Goal: Information Seeking & Learning: Learn about a topic

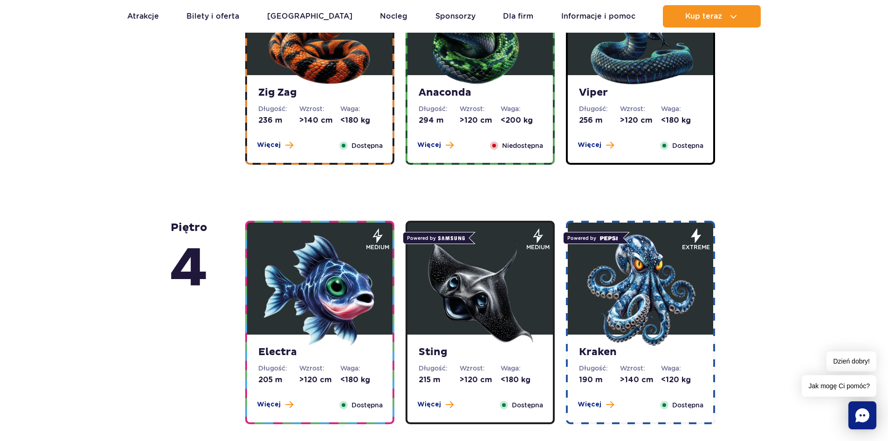
scroll to position [653, 0]
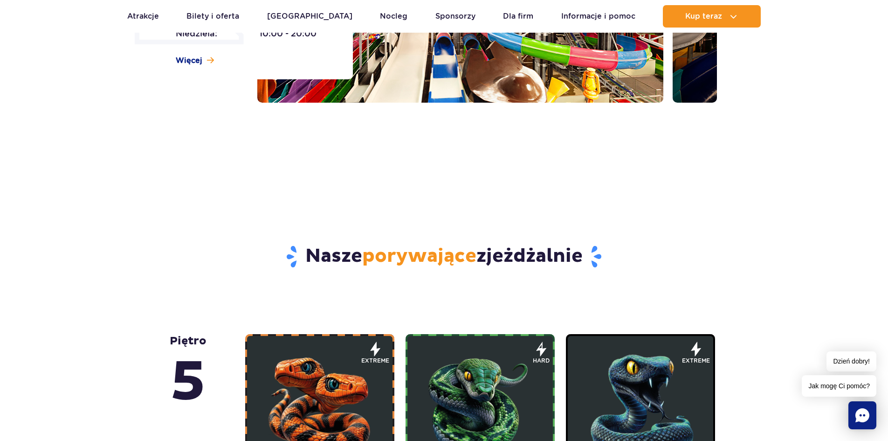
scroll to position [0, 0]
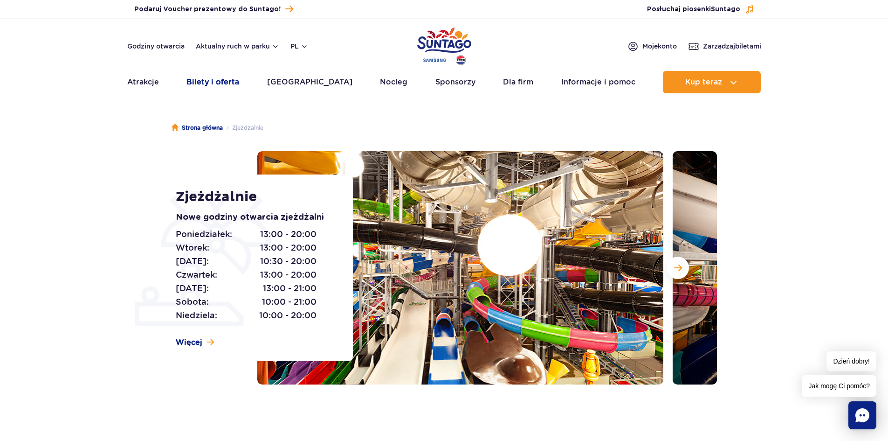
click at [233, 83] on link "Bilety i oferta" at bounding box center [213, 82] width 53 height 22
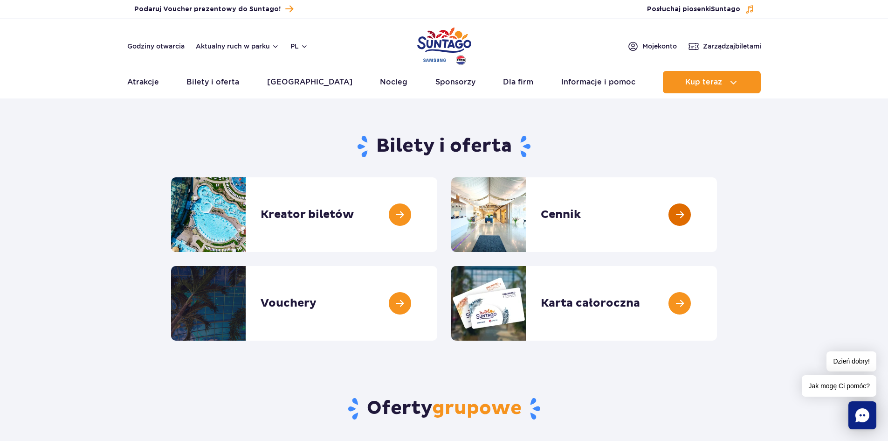
click at [717, 215] on link at bounding box center [717, 214] width 0 height 75
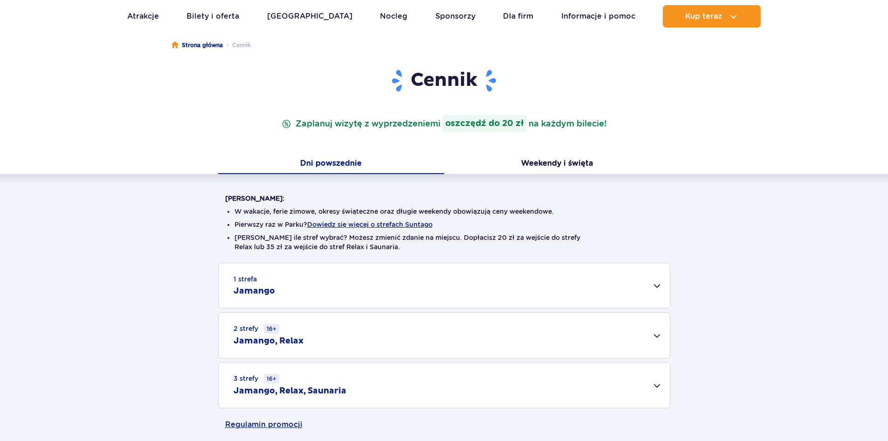
scroll to position [187, 0]
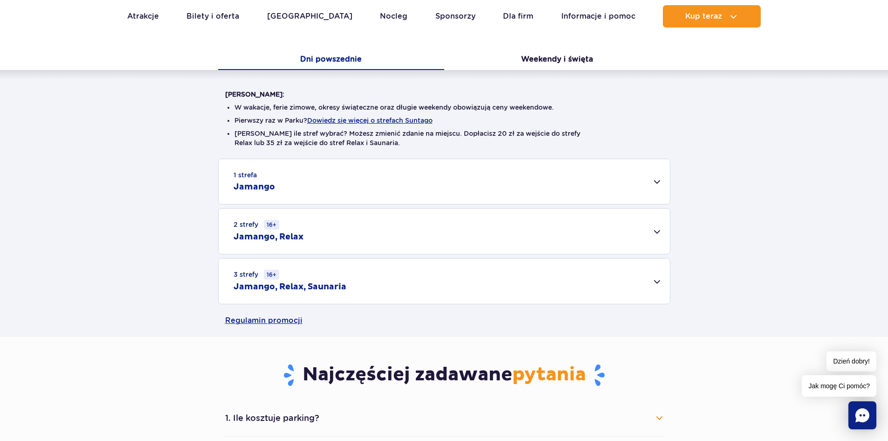
click at [509, 233] on div "2 strefy 16+ Jamango, Relax" at bounding box center [444, 230] width 451 height 45
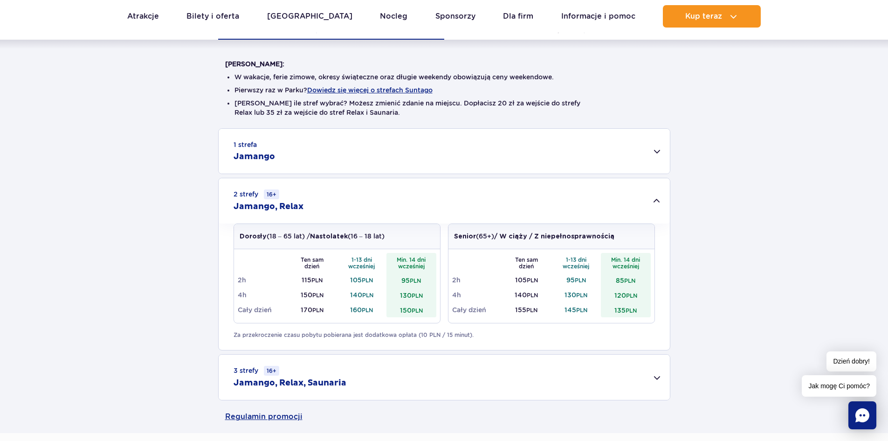
scroll to position [233, 0]
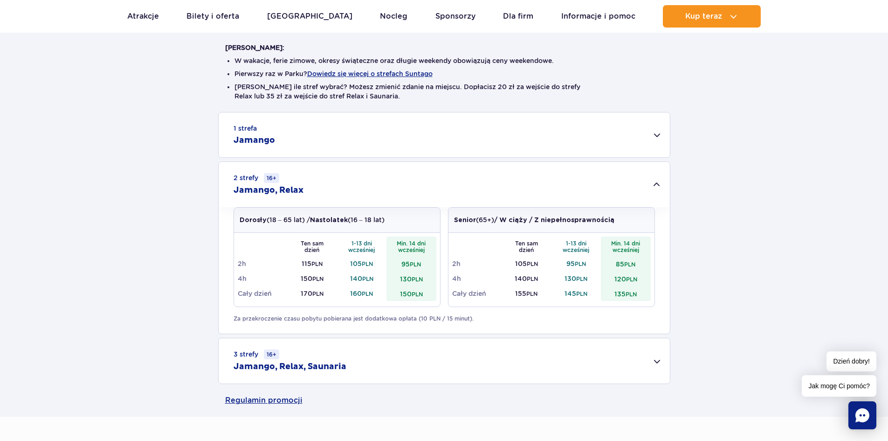
click at [385, 352] on div "3 strefy 16+ Jamango, Relax, Saunaria" at bounding box center [444, 360] width 451 height 45
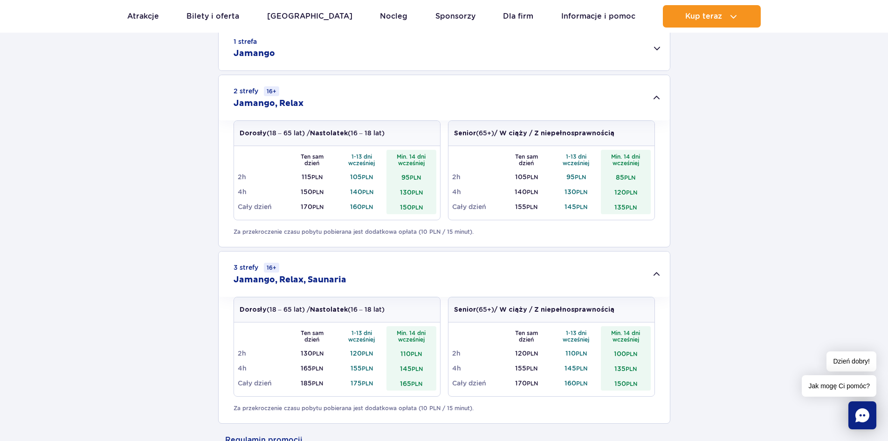
scroll to position [326, 0]
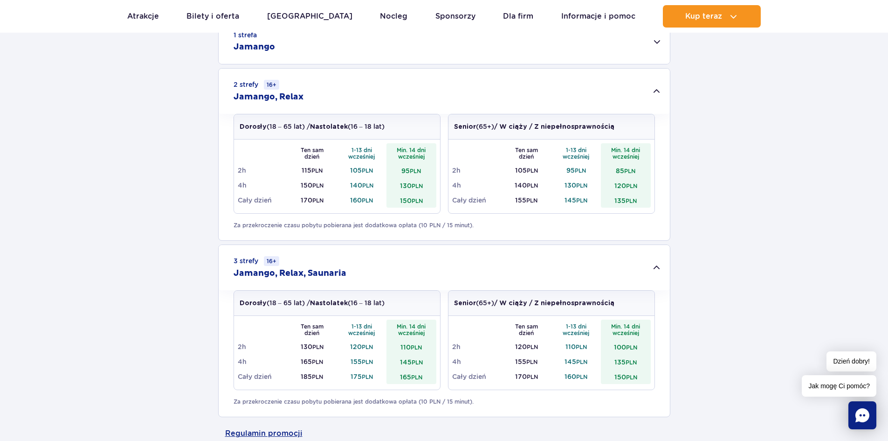
click at [436, 266] on div "3 strefy 16+ Jamango, Relax, Saunaria" at bounding box center [444, 267] width 451 height 45
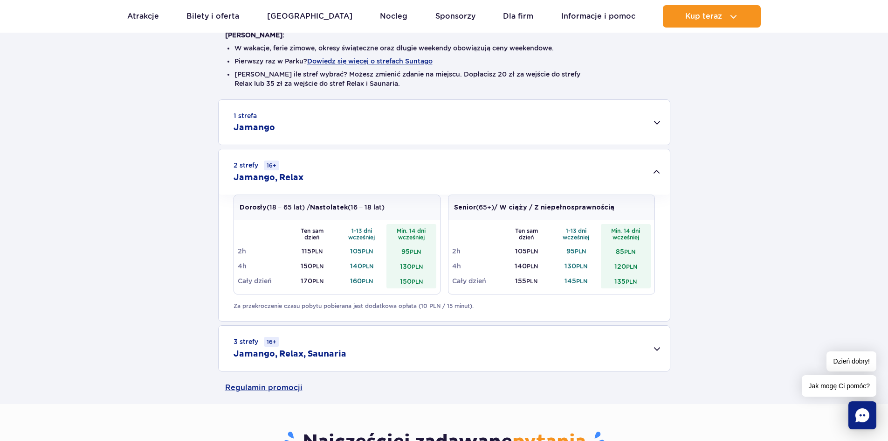
scroll to position [233, 0]
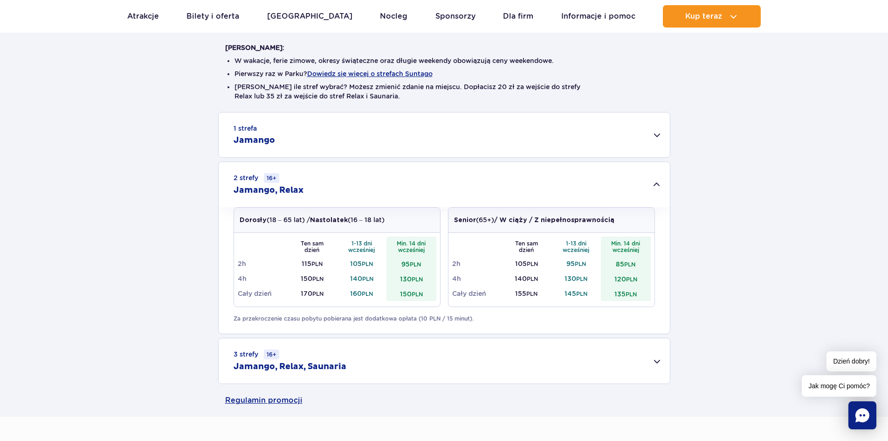
click at [438, 174] on div "2 strefy 16+ Jamango, Relax" at bounding box center [444, 184] width 451 height 45
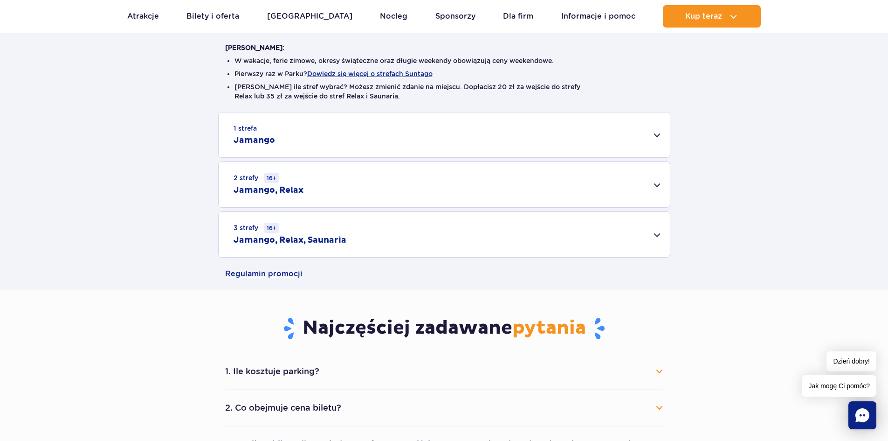
click at [426, 138] on div "1 strefa Jamango" at bounding box center [444, 134] width 451 height 45
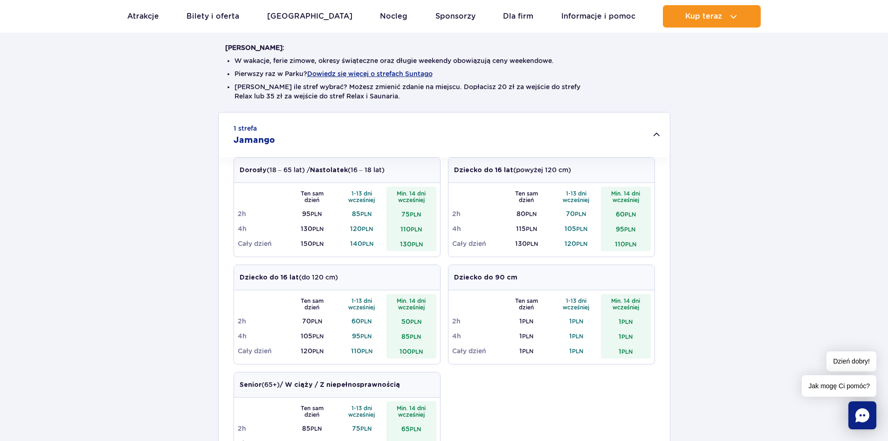
click at [436, 131] on div "1 strefa Jamango" at bounding box center [444, 134] width 451 height 45
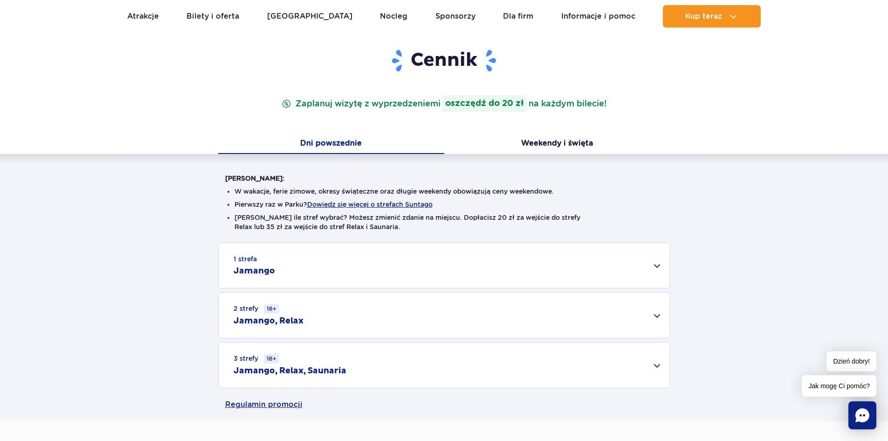
scroll to position [187, 0]
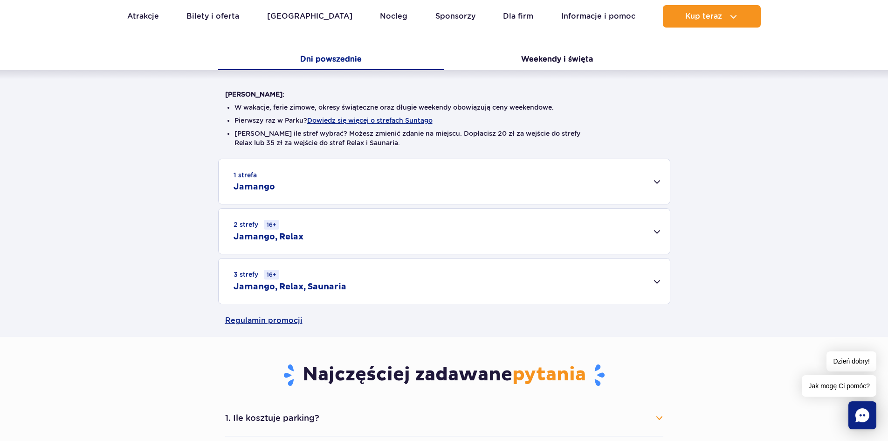
click at [409, 240] on div "2 strefy 16+ Jamango, Relax" at bounding box center [444, 230] width 451 height 45
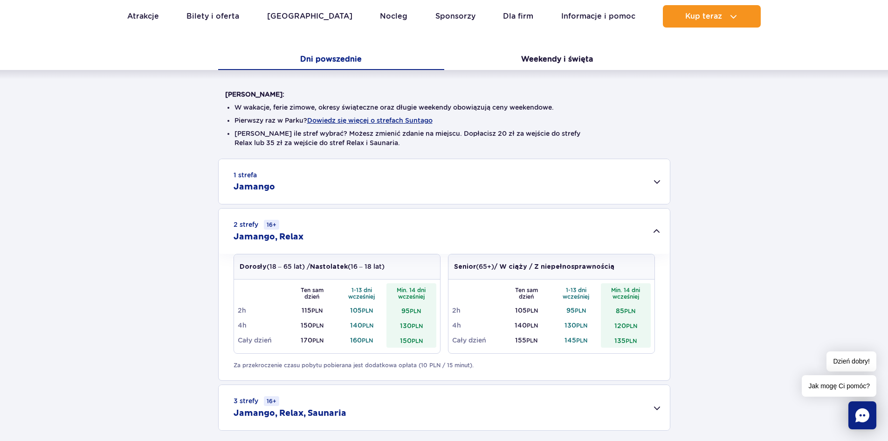
click at [408, 238] on div "2 strefy 16+ Jamango, Relax" at bounding box center [444, 230] width 451 height 45
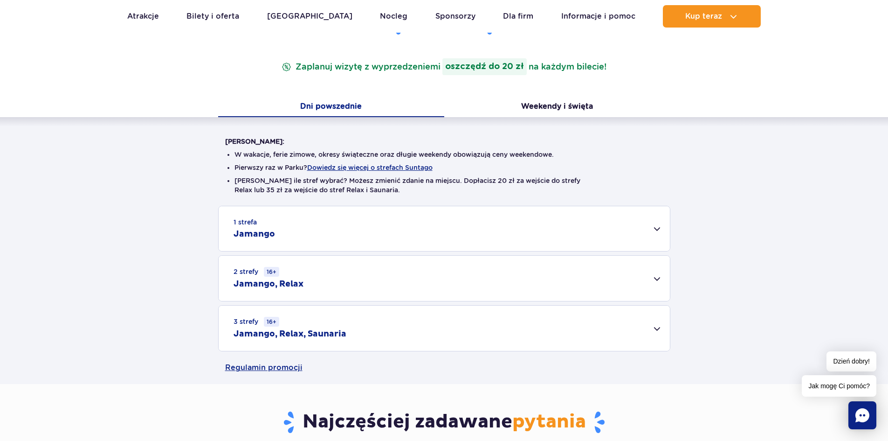
scroll to position [0, 0]
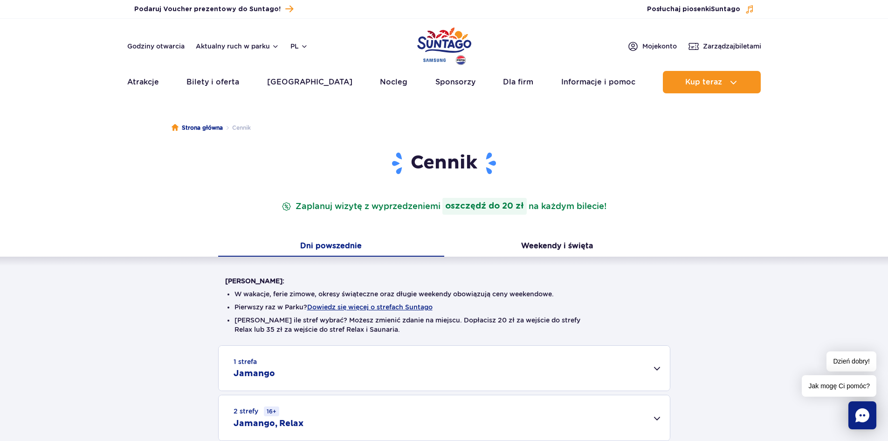
click at [376, 381] on div "1 strefa Jamango" at bounding box center [444, 368] width 451 height 45
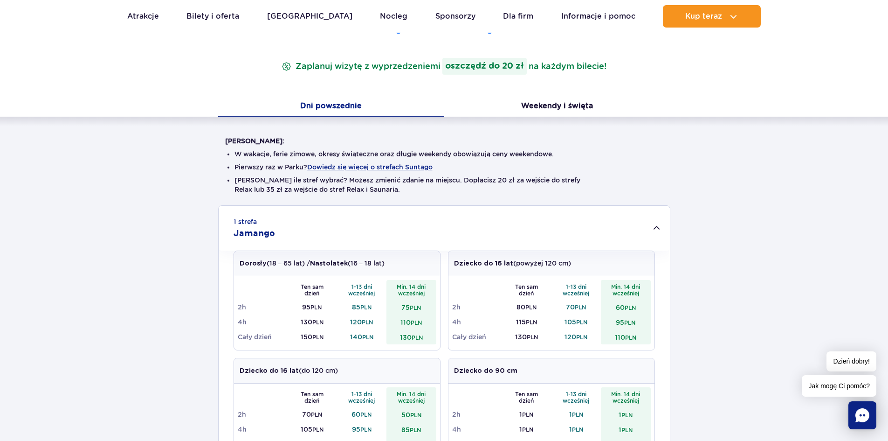
scroll to position [233, 0]
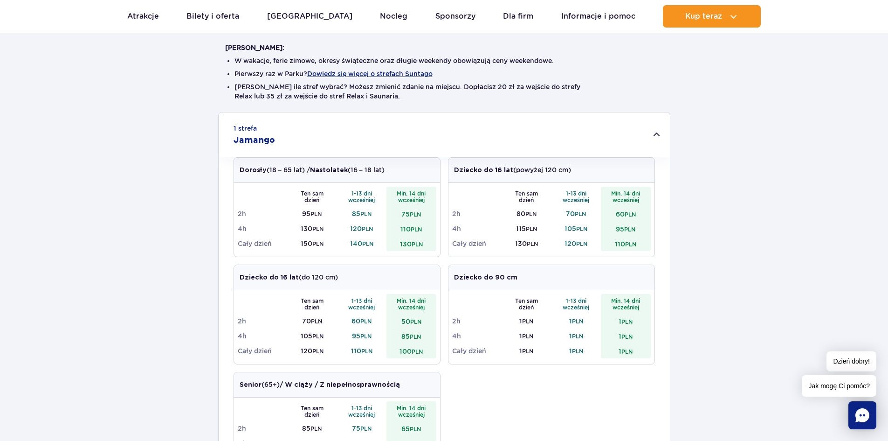
click at [351, 125] on div "1 strefa Jamango" at bounding box center [444, 134] width 451 height 45
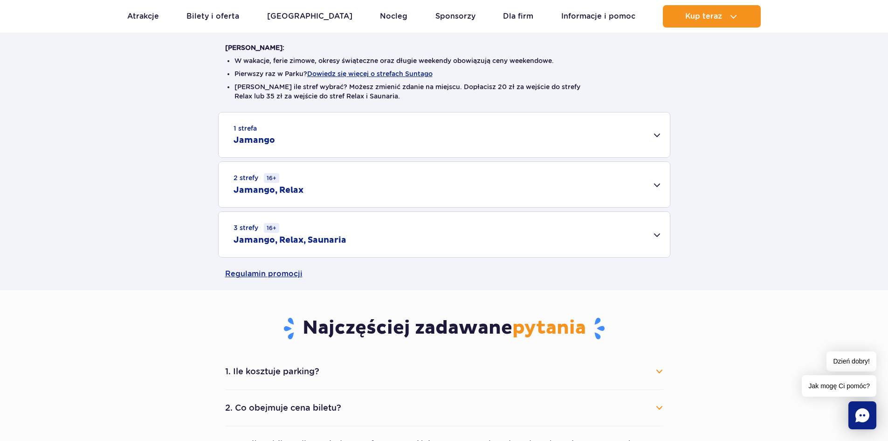
click at [361, 179] on div "2 strefy 16+ Jamango, Relax" at bounding box center [444, 184] width 451 height 45
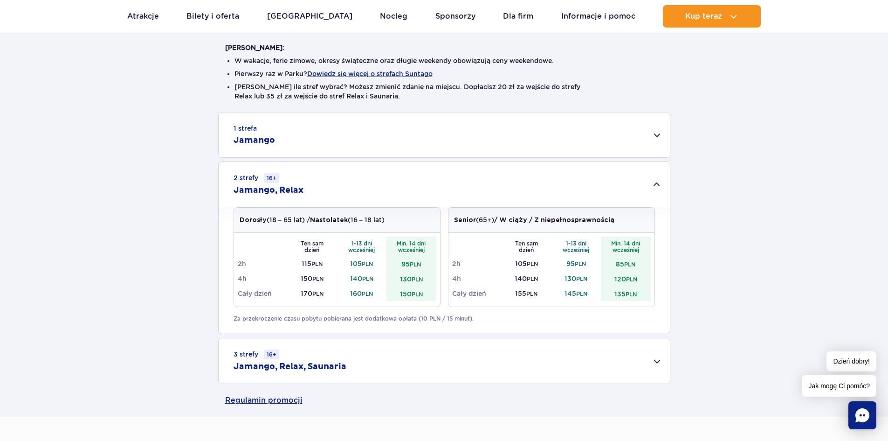
click at [361, 180] on div "2 strefy 16+ Jamango, Relax" at bounding box center [444, 184] width 451 height 45
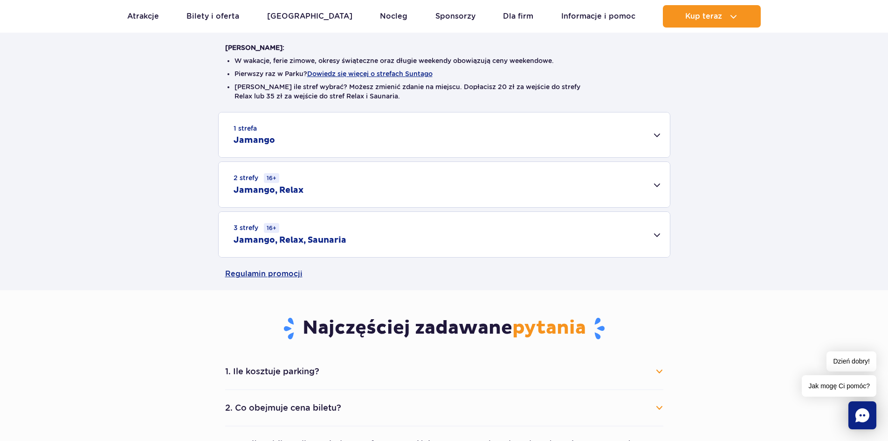
click at [365, 248] on div "3 strefy 16+ Jamango, Relax, Saunaria" at bounding box center [444, 234] width 451 height 45
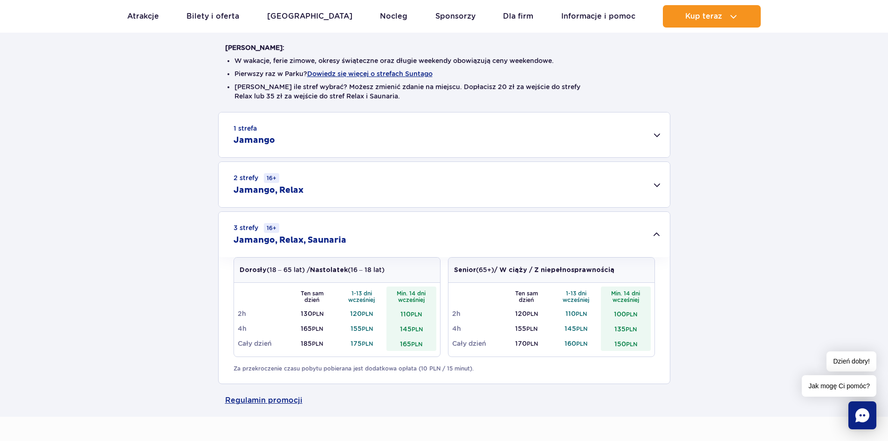
click at [377, 243] on div "3 strefy 16+ Jamango, Relax, Saunaria" at bounding box center [444, 234] width 451 height 45
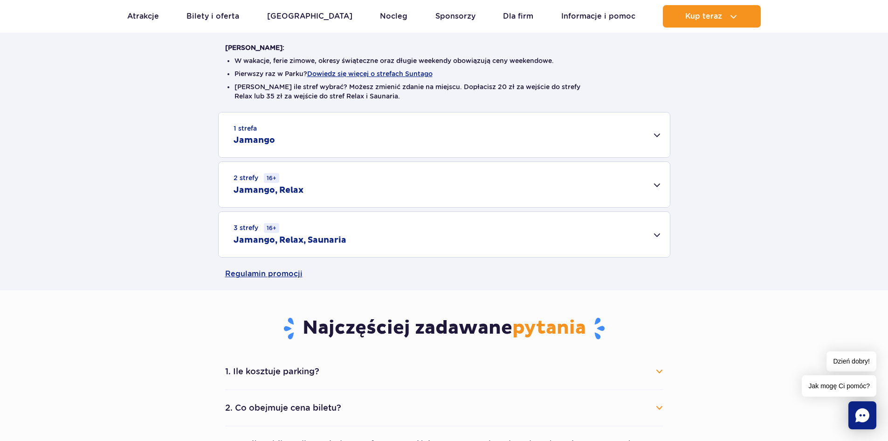
click at [367, 235] on div "3 strefy 16+ Jamango, Relax, Saunaria" at bounding box center [444, 234] width 451 height 45
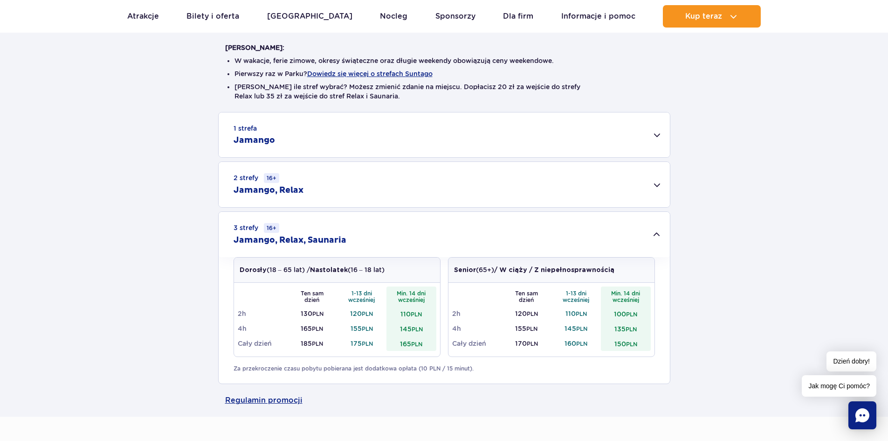
click at [369, 196] on div "2 strefy 16+ Jamango, Relax" at bounding box center [444, 184] width 451 height 45
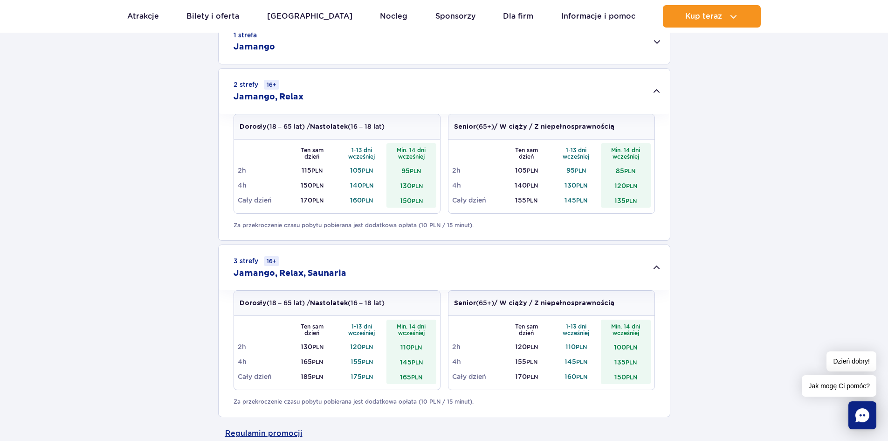
scroll to position [280, 0]
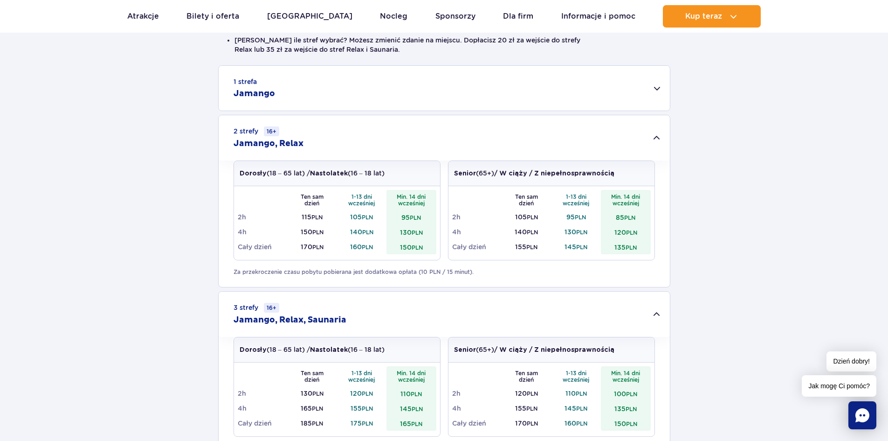
click at [361, 101] on div "1 strefa Jamango" at bounding box center [444, 88] width 451 height 45
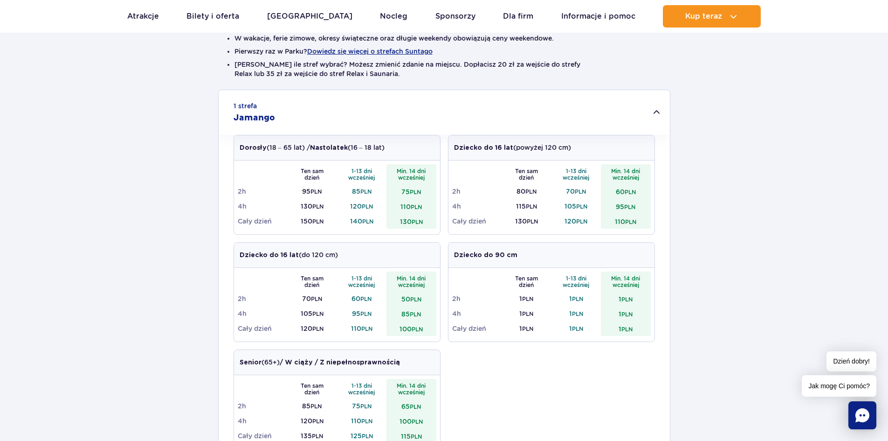
scroll to position [187, 0]
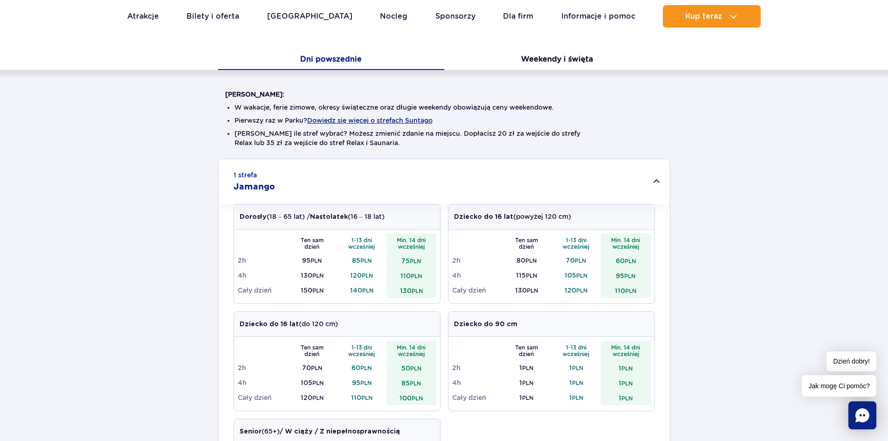
click at [398, 169] on div "1 strefa Jamango" at bounding box center [444, 181] width 451 height 45
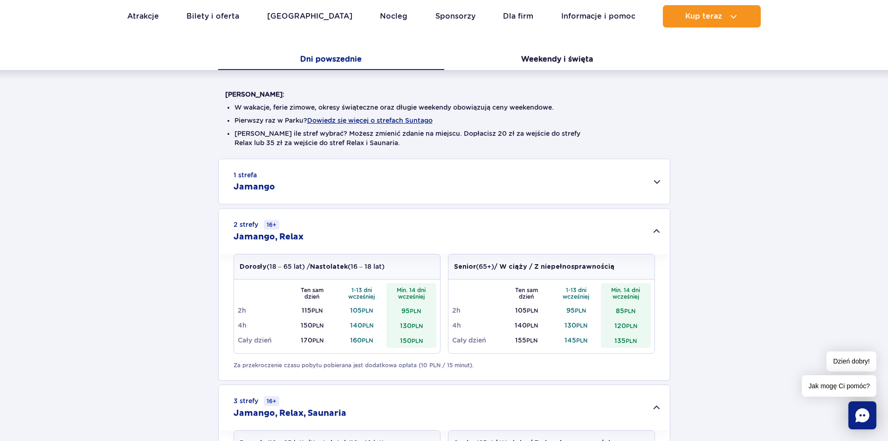
click at [396, 218] on div "2 strefy 16+ Jamango, Relax" at bounding box center [444, 230] width 451 height 45
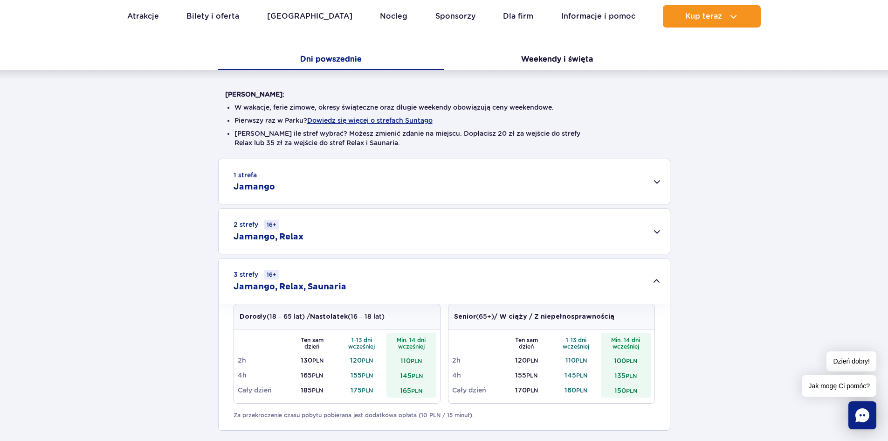
click at [399, 277] on div "3 strefy 16+ Jamango, Relax, Saunaria" at bounding box center [444, 280] width 451 height 45
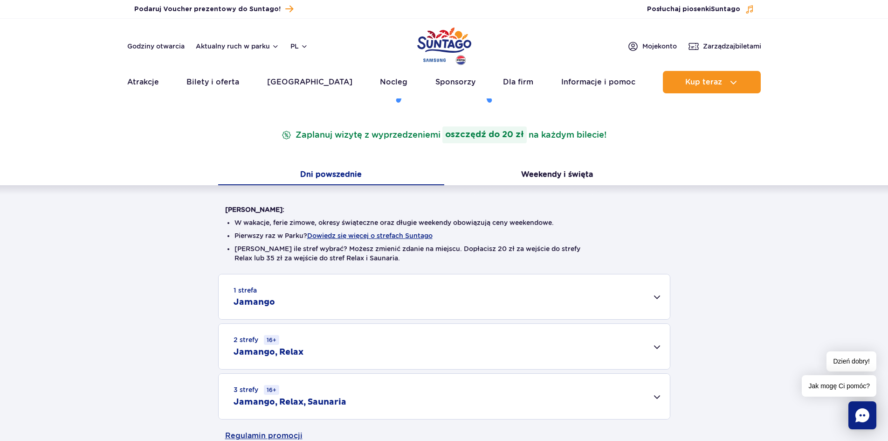
scroll to position [0, 0]
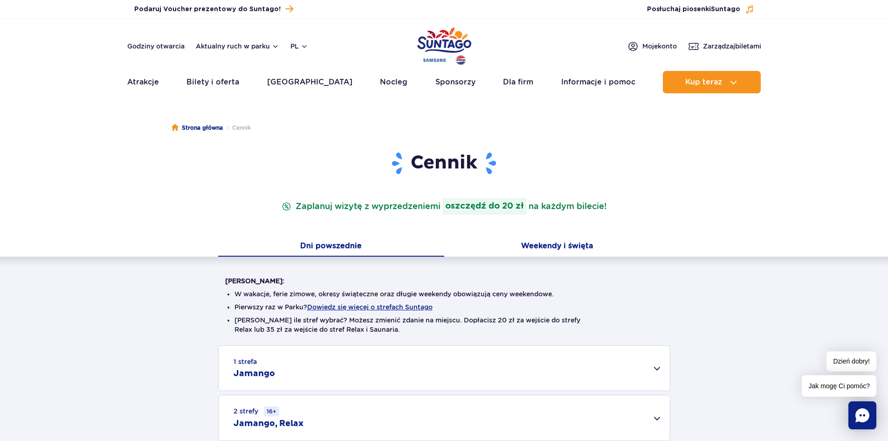
click at [544, 247] on button "Weekendy i święta" at bounding box center [557, 247] width 226 height 20
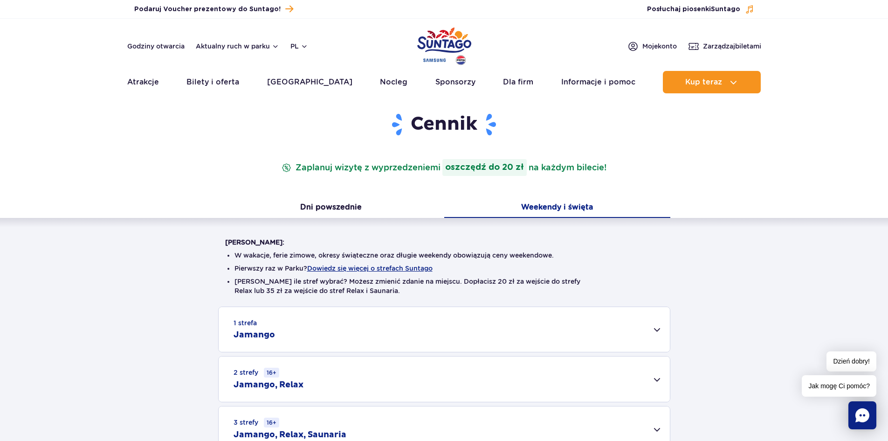
scroll to position [93, 0]
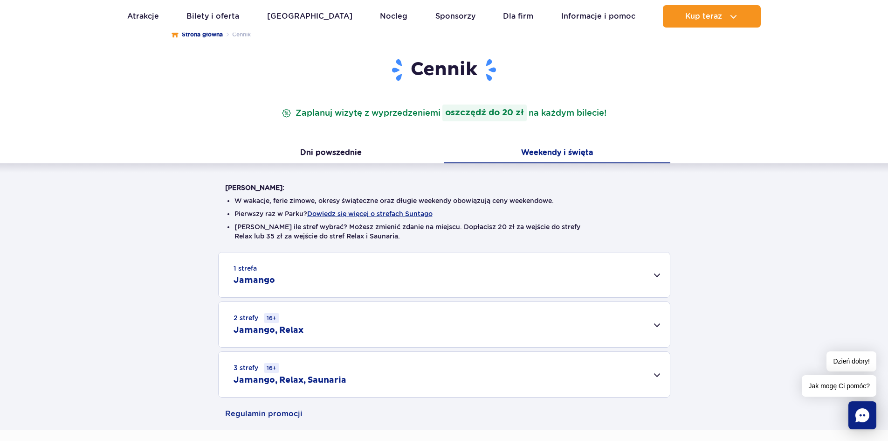
click at [484, 300] on div "1 strefa Jamango Dorosły (18 – 65 lat) / Nastolatek (16 – 18 lat) Ten sam dzień…" at bounding box center [444, 324] width 888 height 145
click at [475, 318] on div "2 strefy 16+ Jamango, Relax" at bounding box center [444, 324] width 451 height 45
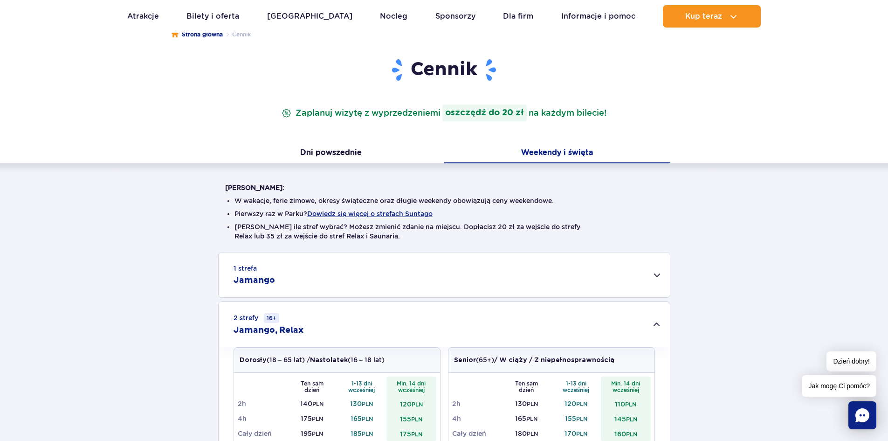
scroll to position [140, 0]
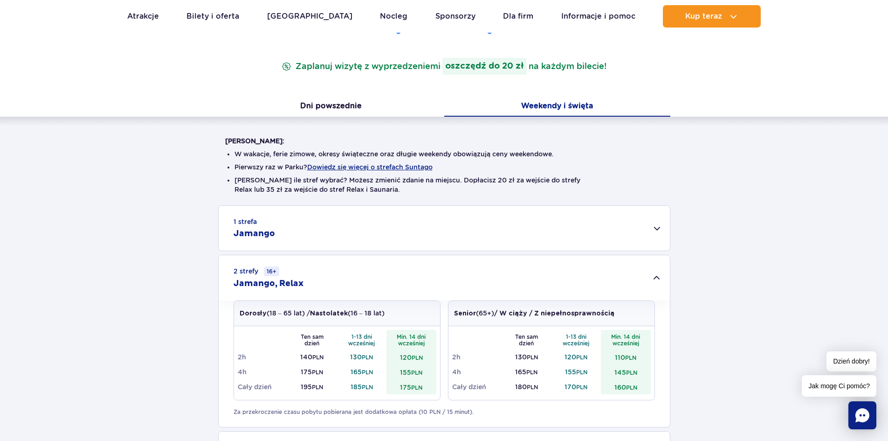
click at [447, 270] on div "2 strefy 16+ Jamango, Relax" at bounding box center [444, 277] width 451 height 45
